Goal: Task Accomplishment & Management: Manage account settings

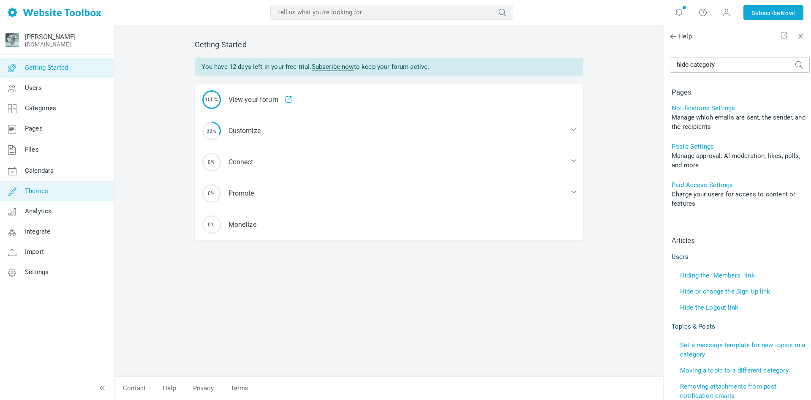
scroll to position [274, 0]
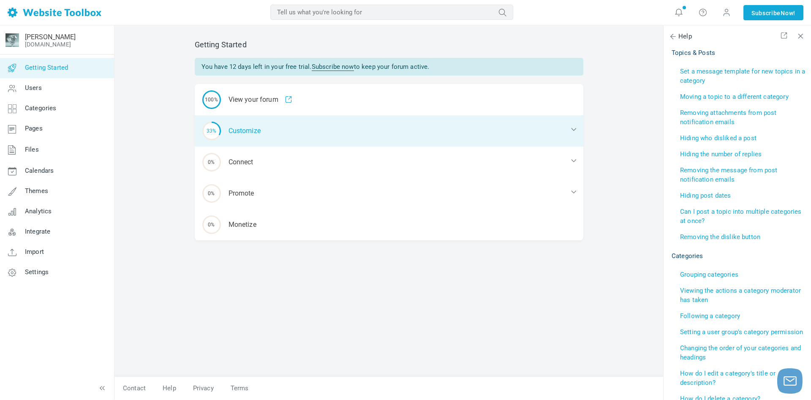
click at [257, 133] on div "33% Customize" at bounding box center [389, 130] width 389 height 31
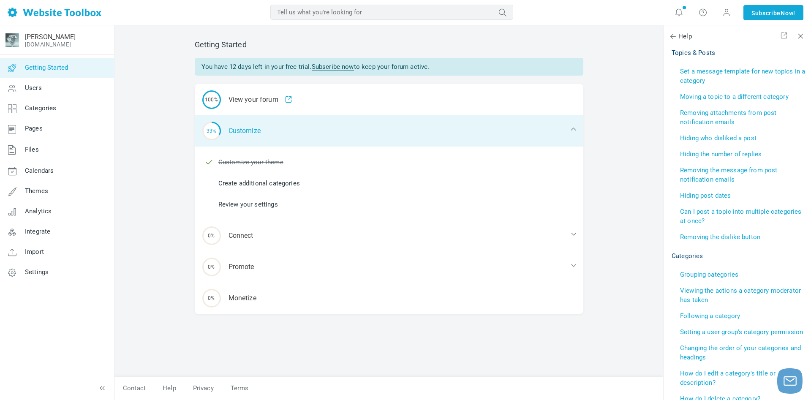
click at [238, 130] on div "33% Customize" at bounding box center [389, 130] width 389 height 31
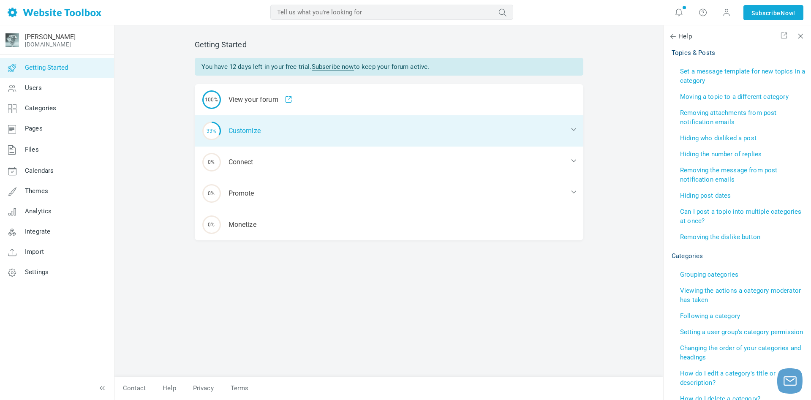
click at [238, 130] on div "33% Customize" at bounding box center [389, 130] width 389 height 31
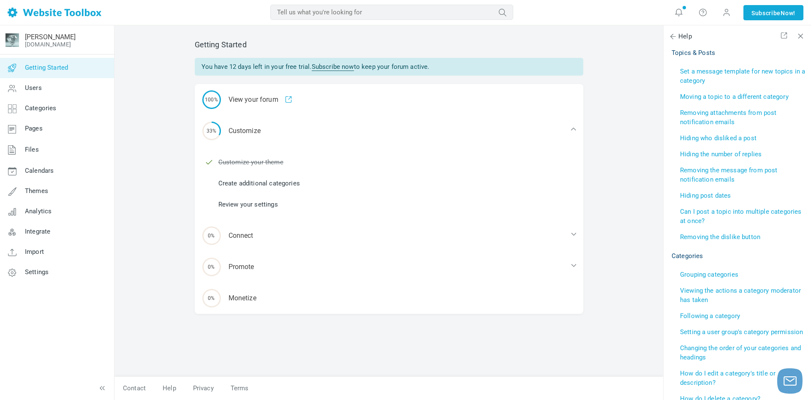
click at [232, 183] on link "Create additional categories" at bounding box center [259, 183] width 82 height 9
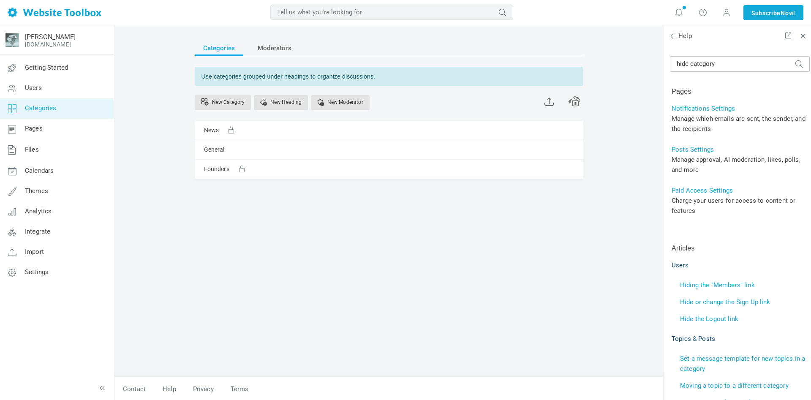
scroll to position [274, 0]
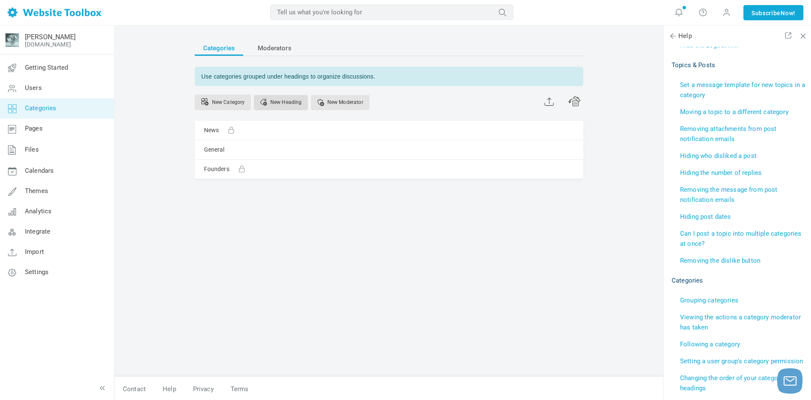
click at [274, 101] on link "New Heading" at bounding box center [281, 102] width 55 height 15
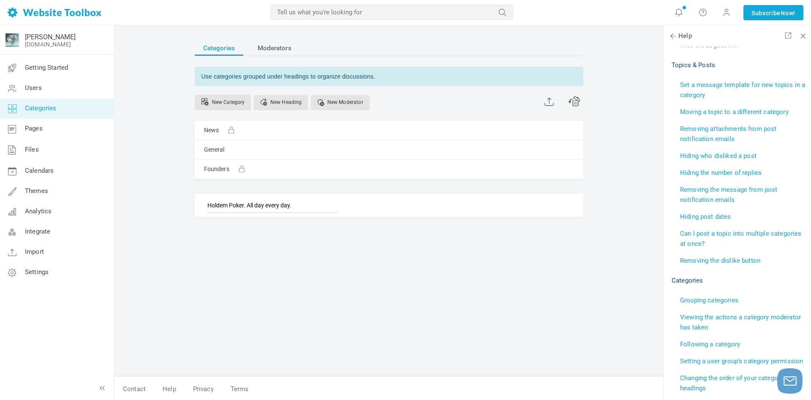
type input "Holdem Poker. All day every day."
click at [68, 40] on link "[PERSON_NAME]" at bounding box center [50, 37] width 51 height 8
click at [274, 282] on div "Categories Moderators Use categories grouped under headings to organize discuss…" at bounding box center [388, 204] width 401 height 345
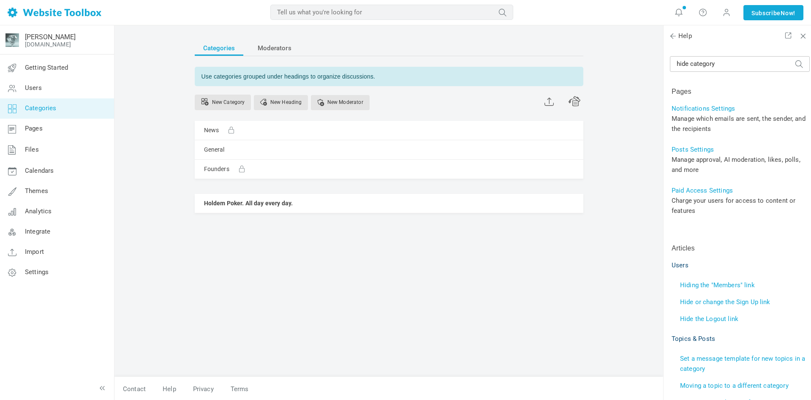
scroll to position [274, 0]
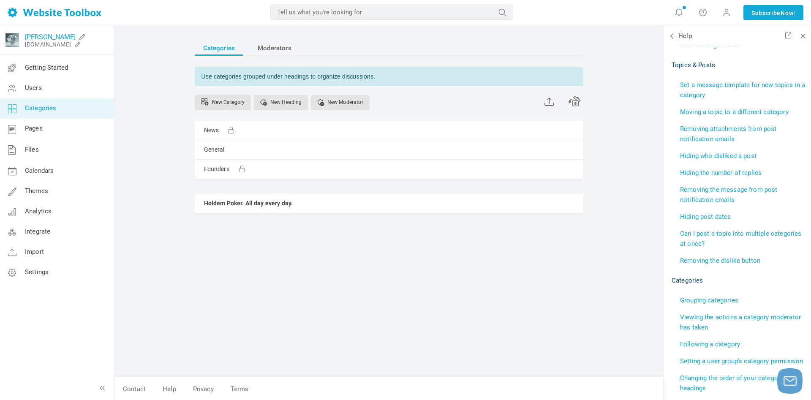
click at [69, 35] on link "[PERSON_NAME]" at bounding box center [50, 37] width 51 height 8
click at [303, 317] on div "Categories Moderators Use categories grouped under headings to organize discuss…" at bounding box center [388, 204] width 401 height 345
click at [59, 128] on link "Pages" at bounding box center [57, 129] width 115 height 20
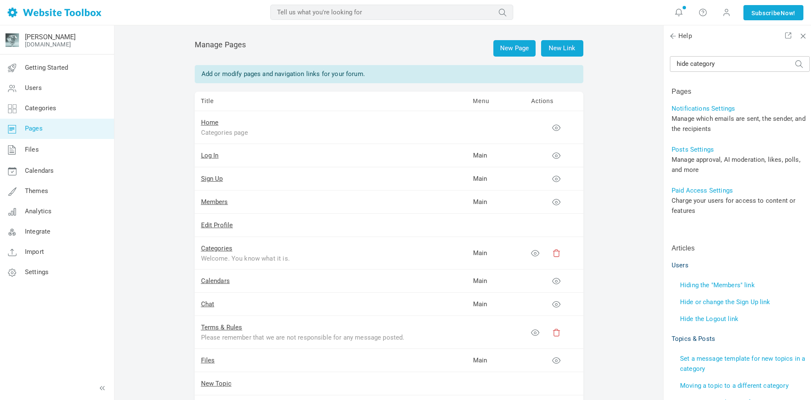
scroll to position [274, 0]
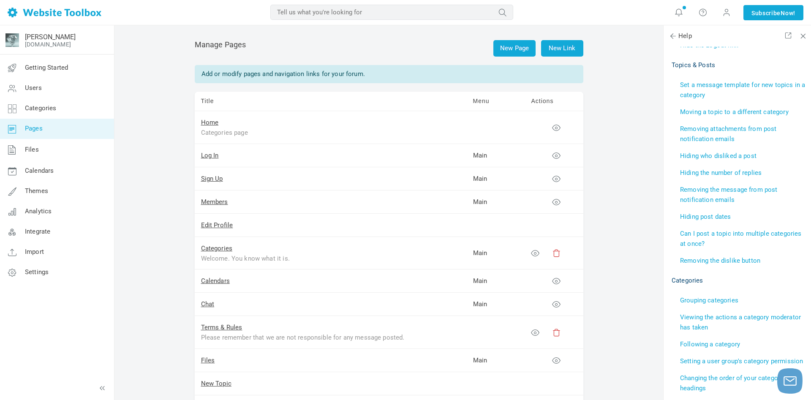
click at [221, 257] on div "Welcome. You know what it is." at bounding box center [306, 259] width 211 height 10
click at [556, 251] on icon at bounding box center [556, 253] width 8 height 8
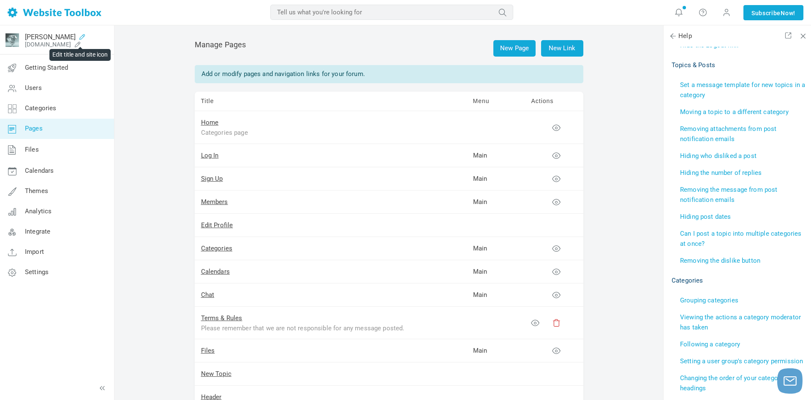
click at [80, 39] on icon at bounding box center [83, 36] width 14 height 7
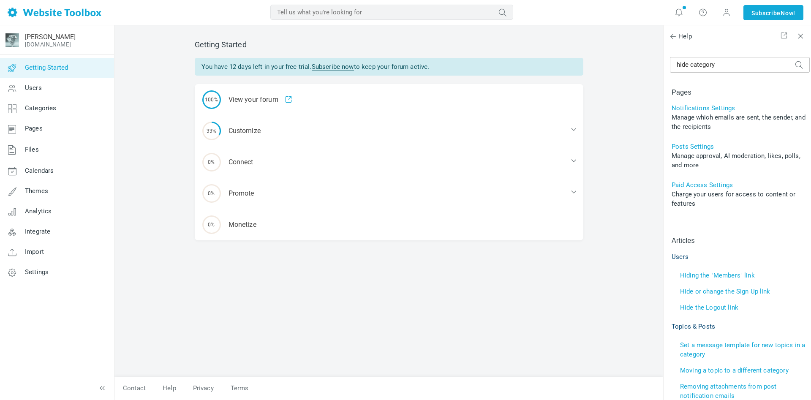
scroll to position [274, 0]
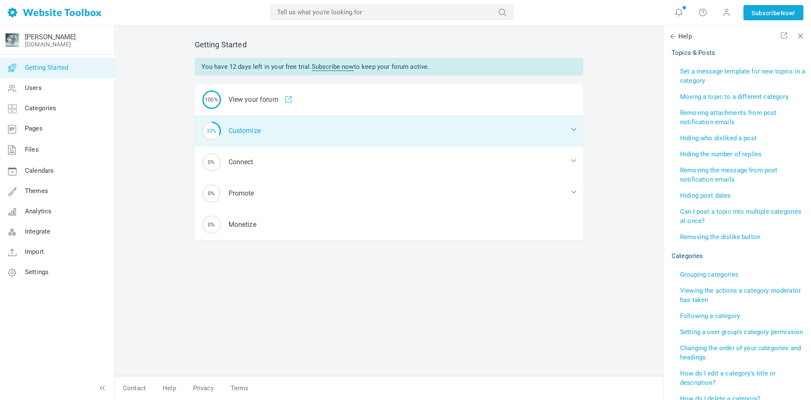
click at [240, 129] on div "33% Customize" at bounding box center [389, 130] width 389 height 31
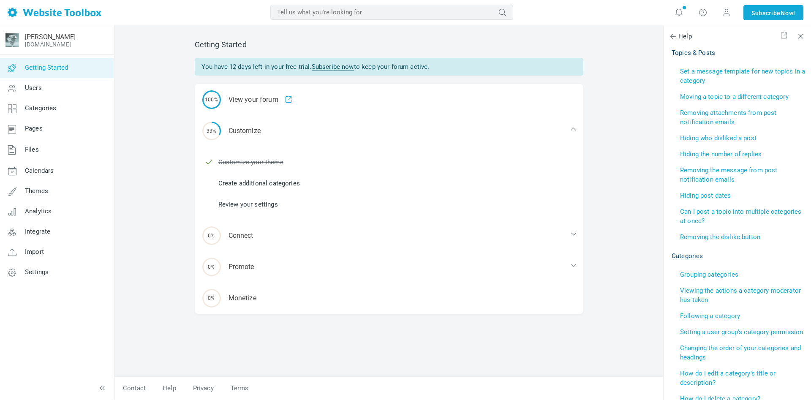
click at [250, 183] on link "Create additional categories" at bounding box center [259, 183] width 82 height 9
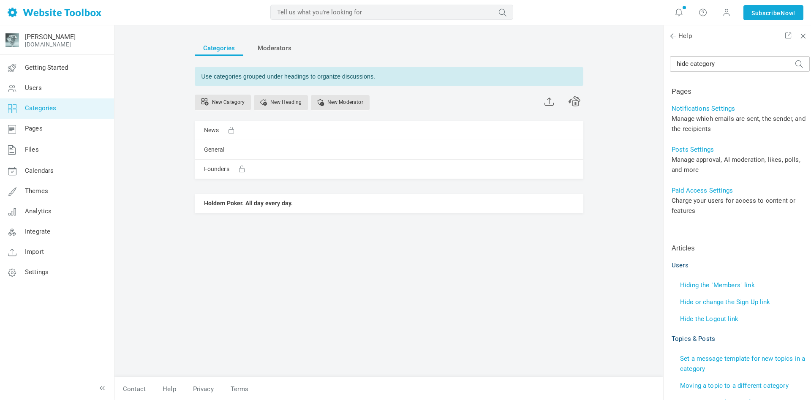
scroll to position [274, 0]
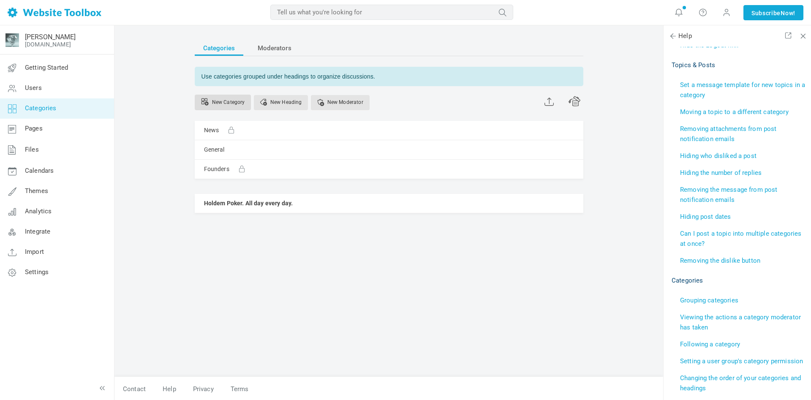
click at [218, 101] on link "New Category" at bounding box center [223, 103] width 57 height 16
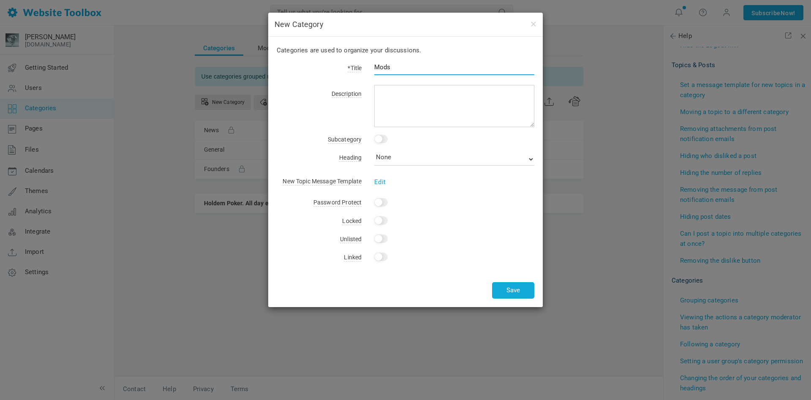
type input "Mods"
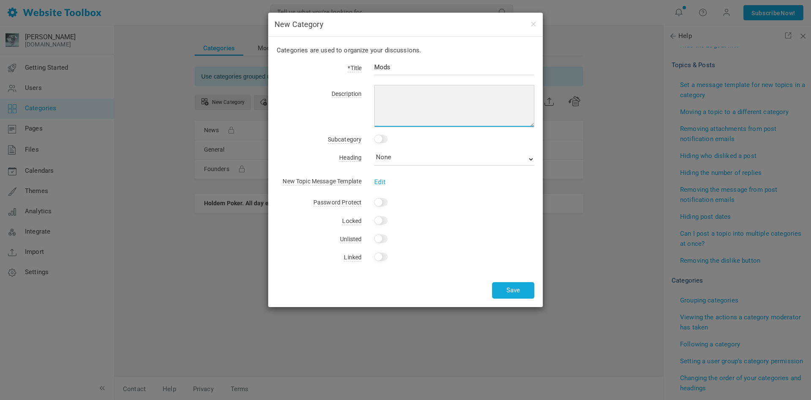
click at [385, 100] on textarea at bounding box center [454, 106] width 160 height 42
click at [398, 92] on textarea at bounding box center [454, 106] width 160 height 42
paste textarea "For the thankless soulders"
type textarea "For the thankless soulders"
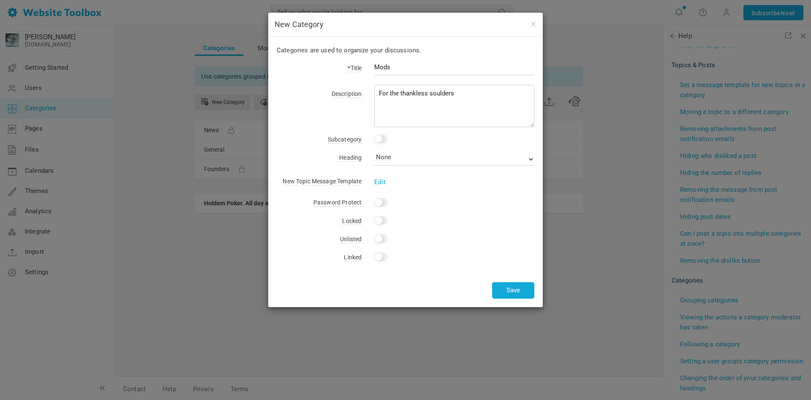
click at [379, 223] on input "Yes" at bounding box center [381, 220] width 14 height 8
checkbox input "true"
click at [514, 289] on button "Save" at bounding box center [513, 290] width 42 height 16
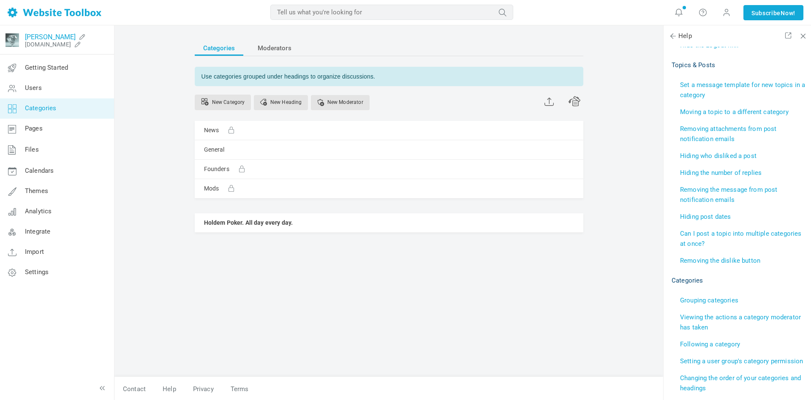
click at [50, 39] on link "[PERSON_NAME]" at bounding box center [50, 37] width 51 height 8
click at [67, 38] on link "[PERSON_NAME]" at bounding box center [50, 37] width 51 height 8
